Goal: Transaction & Acquisition: Purchase product/service

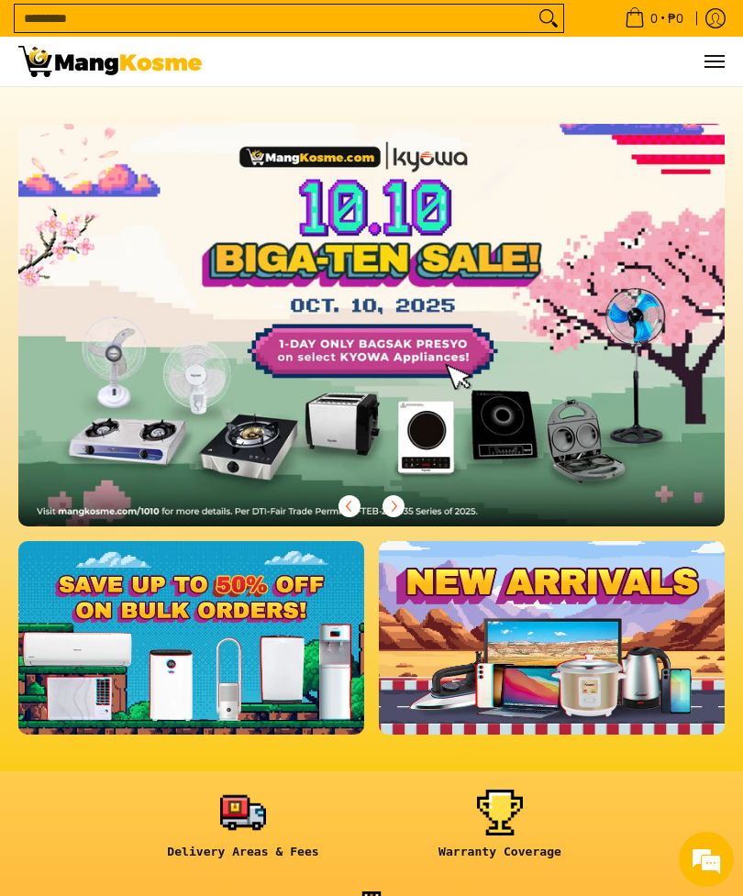
click at [735, 56] on div "0 Log in Create an Account" at bounding box center [371, 62] width 743 height 50
click at [702, 78] on button "Menu" at bounding box center [713, 62] width 22 height 50
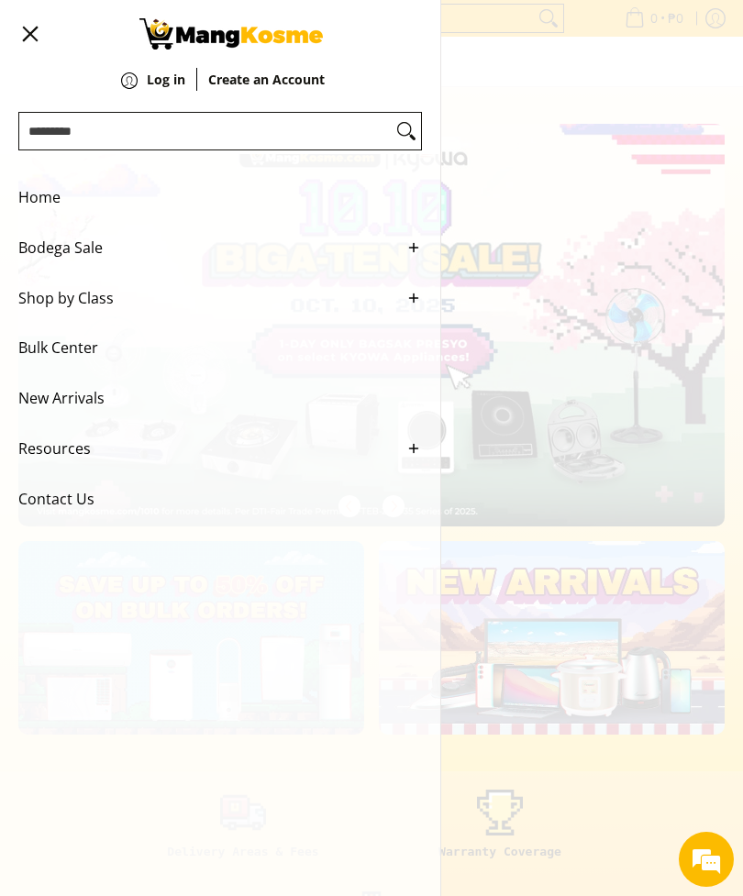
click at [68, 246] on span "Bodega Sale" at bounding box center [206, 248] width 376 height 50
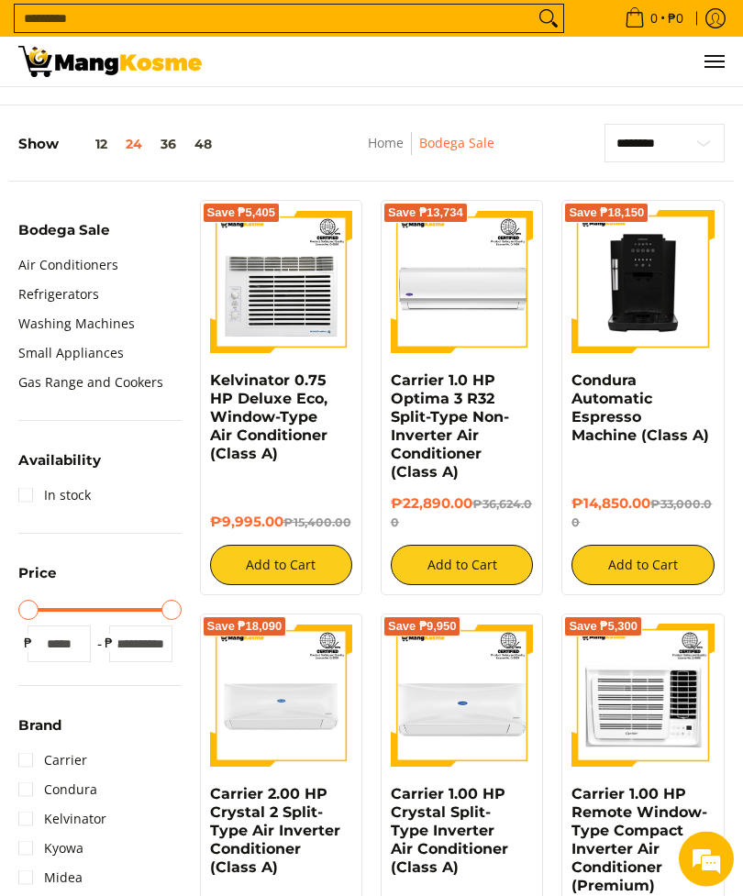
scroll to position [405, 0]
click at [28, 142] on h5 "Show 12 24 36 48" at bounding box center [119, 144] width 203 height 17
click at [207, 147] on button "48" at bounding box center [203, 144] width 36 height 15
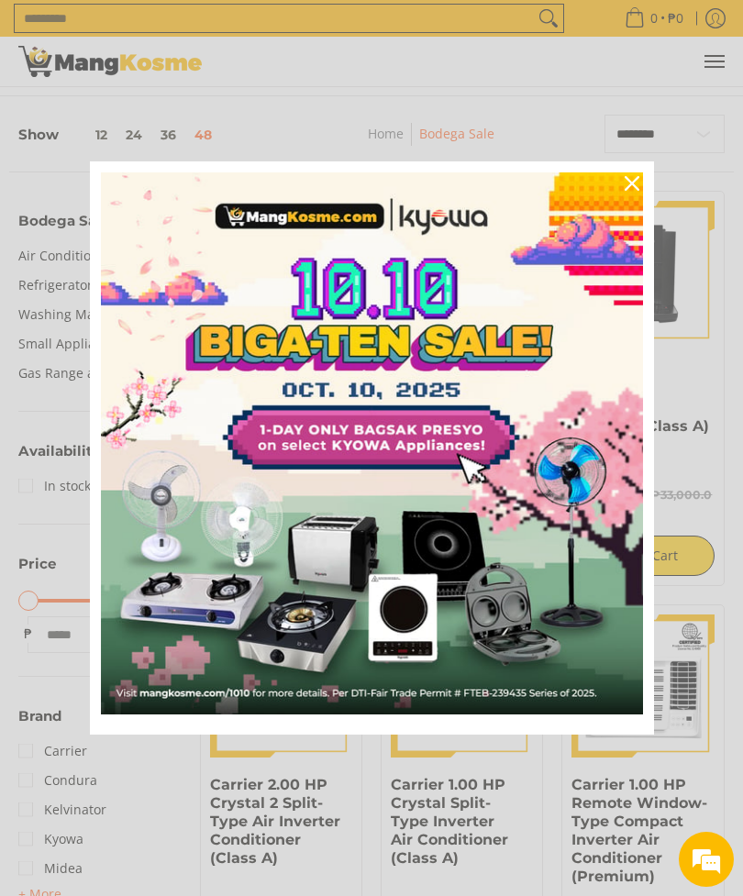
scroll to position [441, 0]
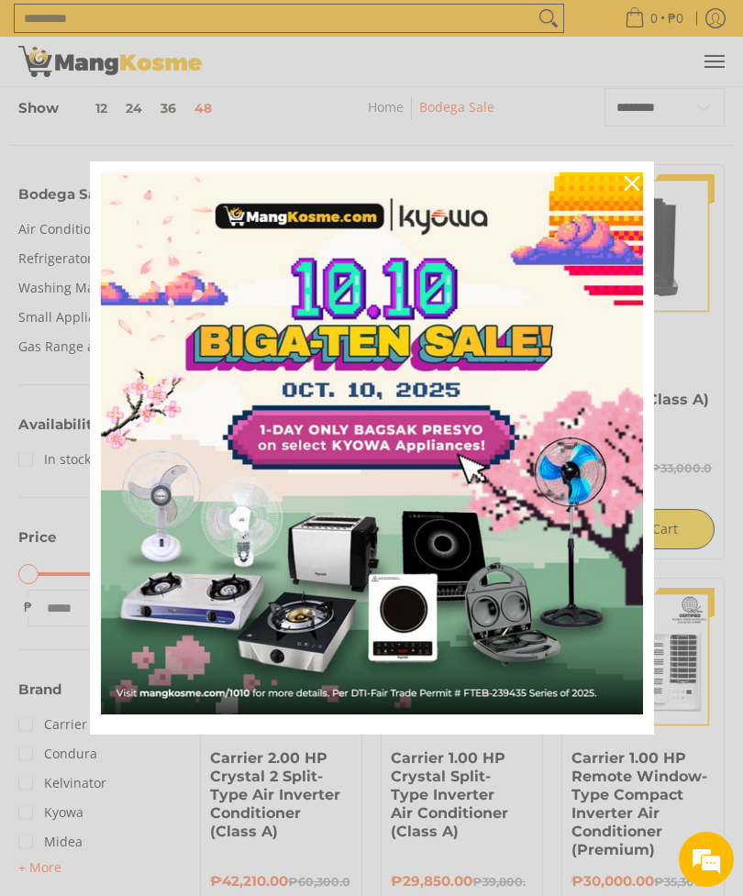
click at [637, 198] on div "Close" at bounding box center [631, 183] width 29 height 29
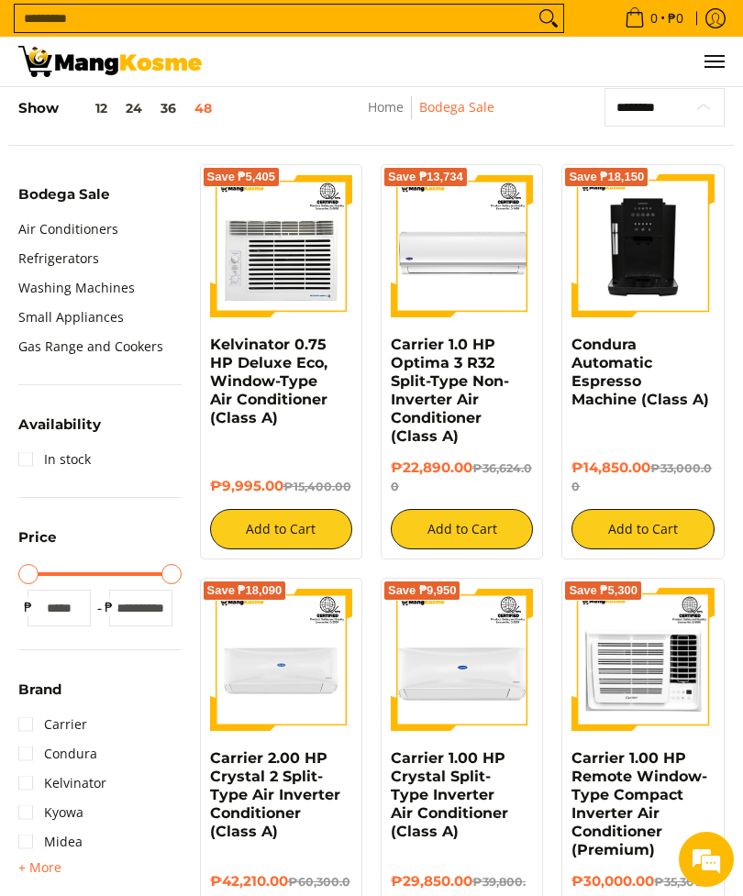
click at [644, 114] on select "**********" at bounding box center [664, 107] width 120 height 39
select select "**********"
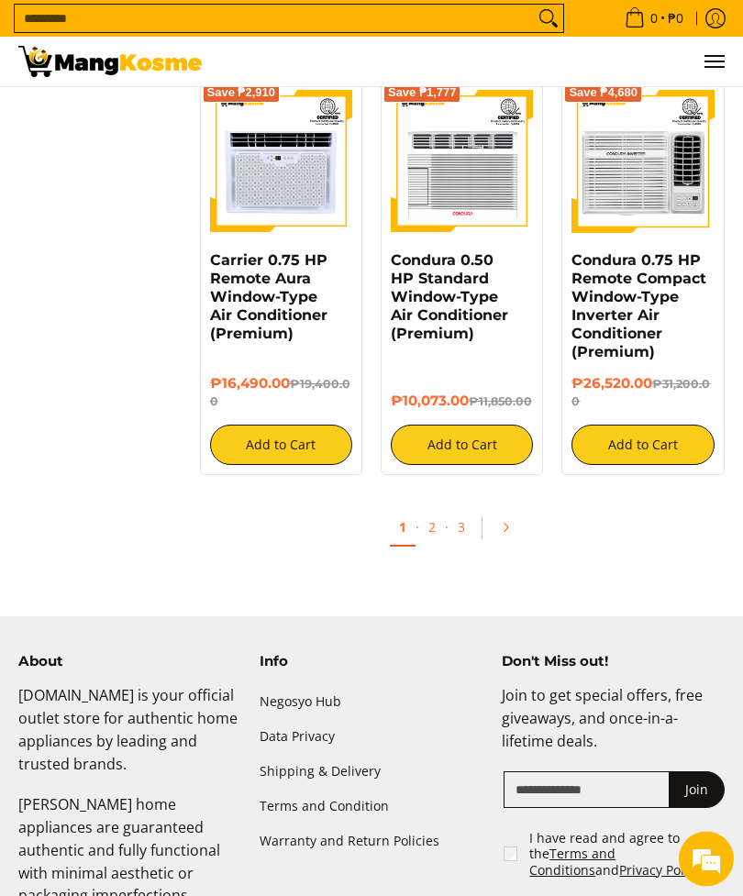
scroll to position [5359, 0]
click at [509, 521] on icon "Pagination" at bounding box center [505, 527] width 13 height 13
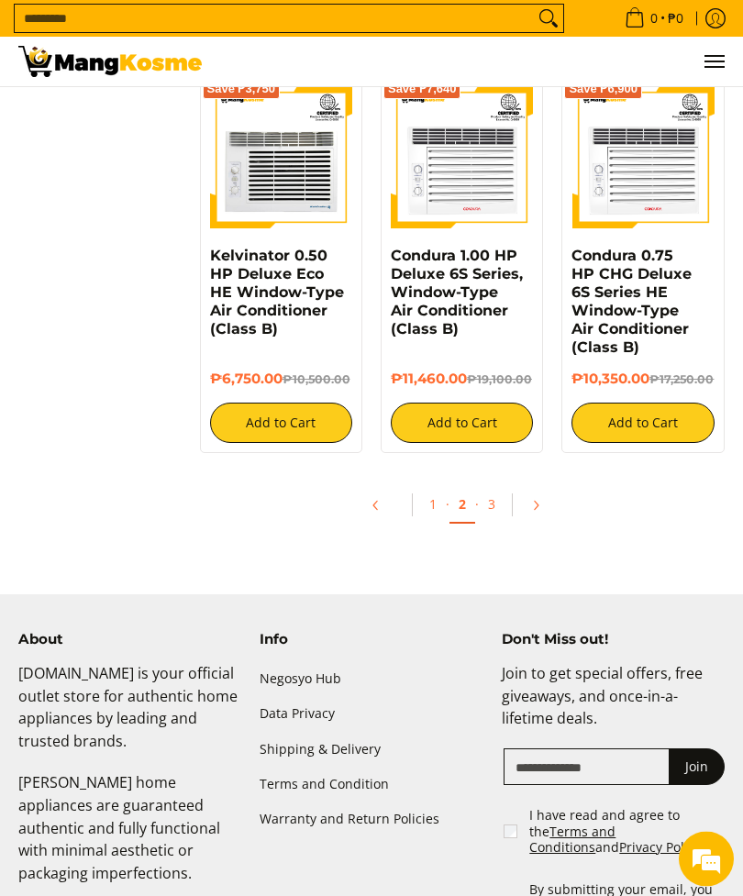
scroll to position [6553, 0]
click at [497, 486] on link "3" at bounding box center [492, 504] width 26 height 36
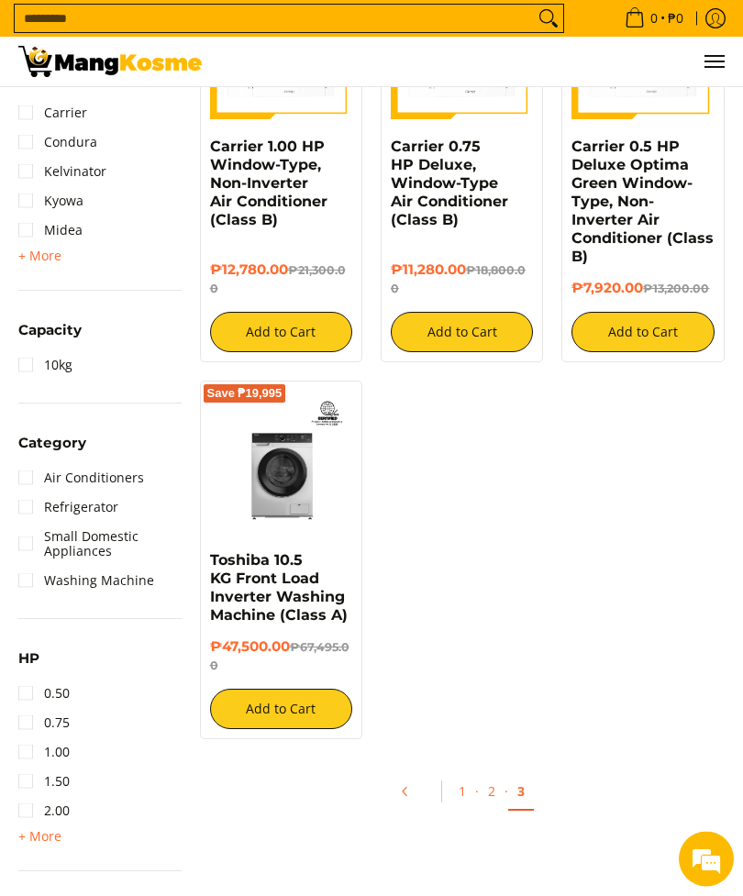
scroll to position [1034, 0]
